Goal: Information Seeking & Learning: Learn about a topic

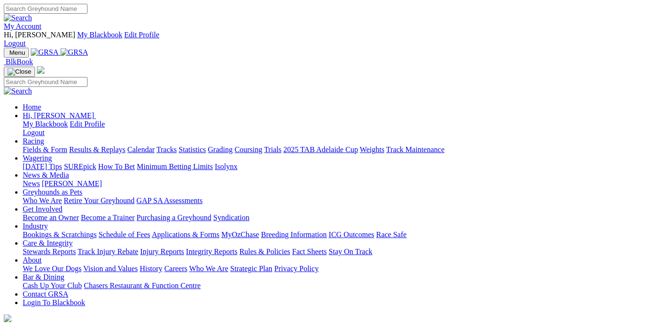
scroll to position [243, 0]
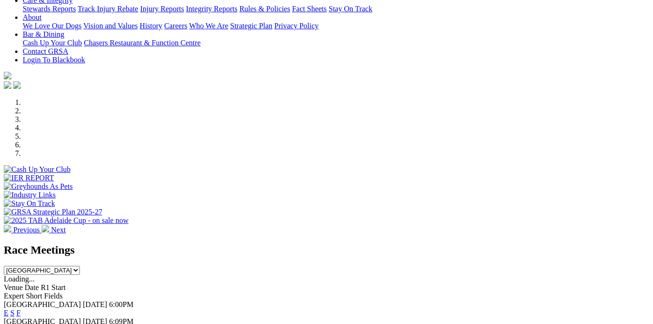
click at [21, 309] on link "F" at bounding box center [19, 313] width 4 height 8
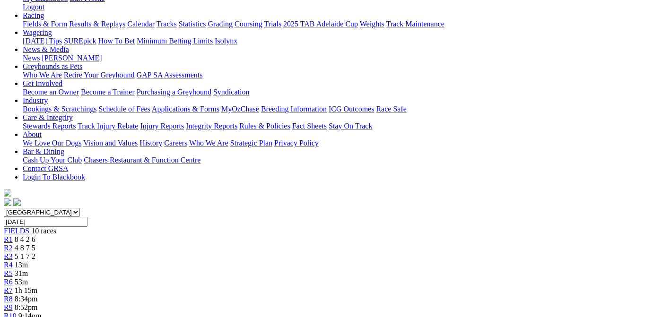
scroll to position [190, 0]
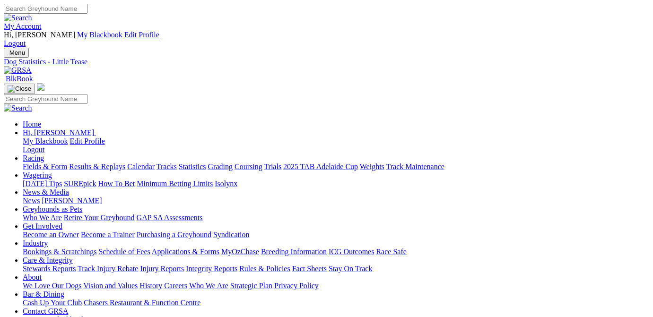
click at [43, 163] on link "Fields & Form" at bounding box center [45, 167] width 44 height 8
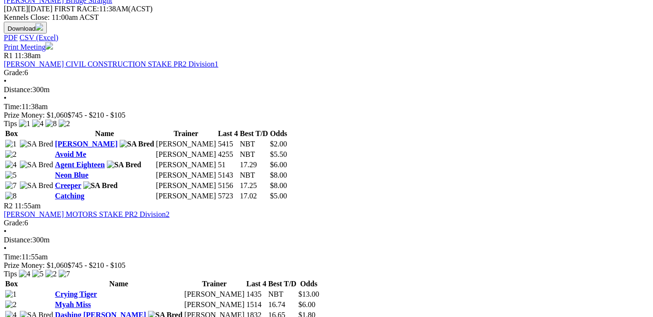
scroll to position [523, 0]
